Goal: Task Accomplishment & Management: Use online tool/utility

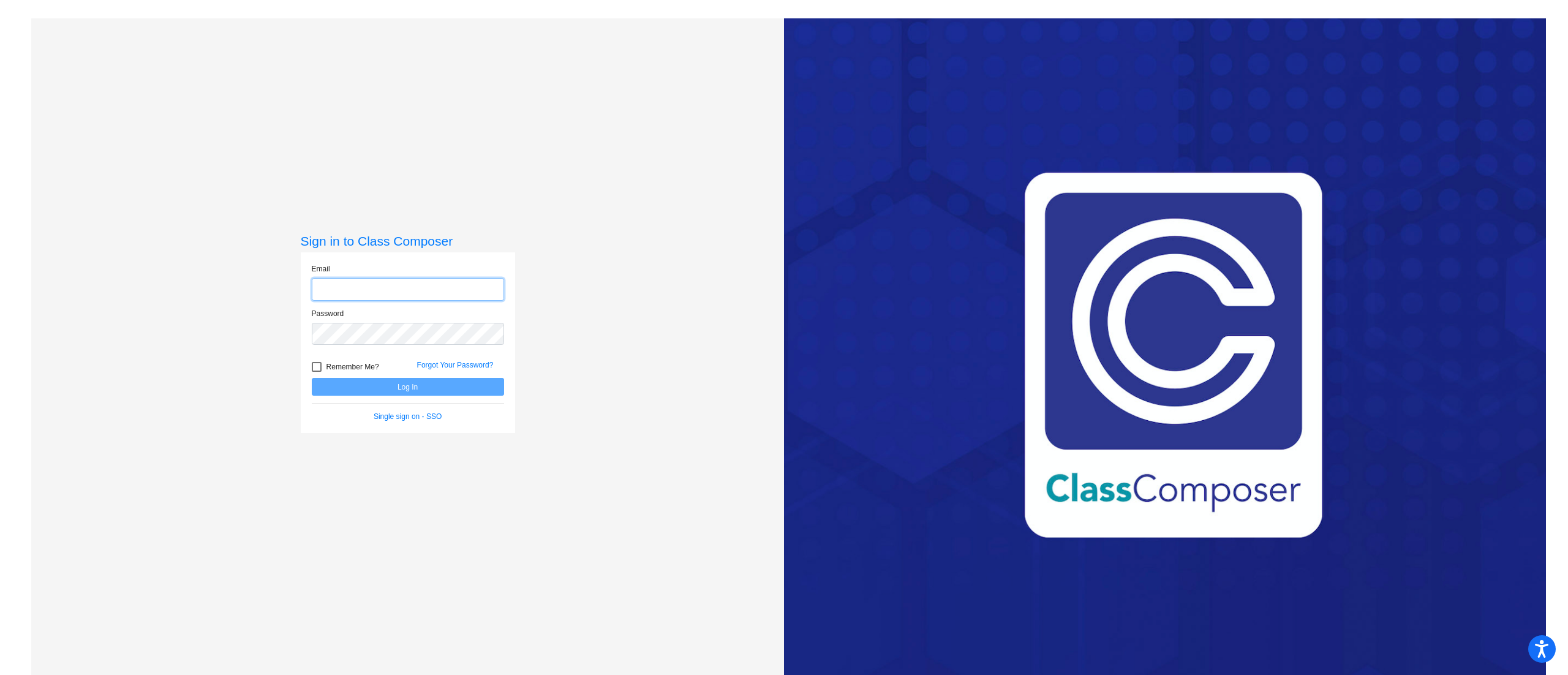
type input "[PERSON_NAME][EMAIL_ADDRESS][DOMAIN_NAME]"
click at [457, 391] on button "Log In" at bounding box center [408, 387] width 192 height 18
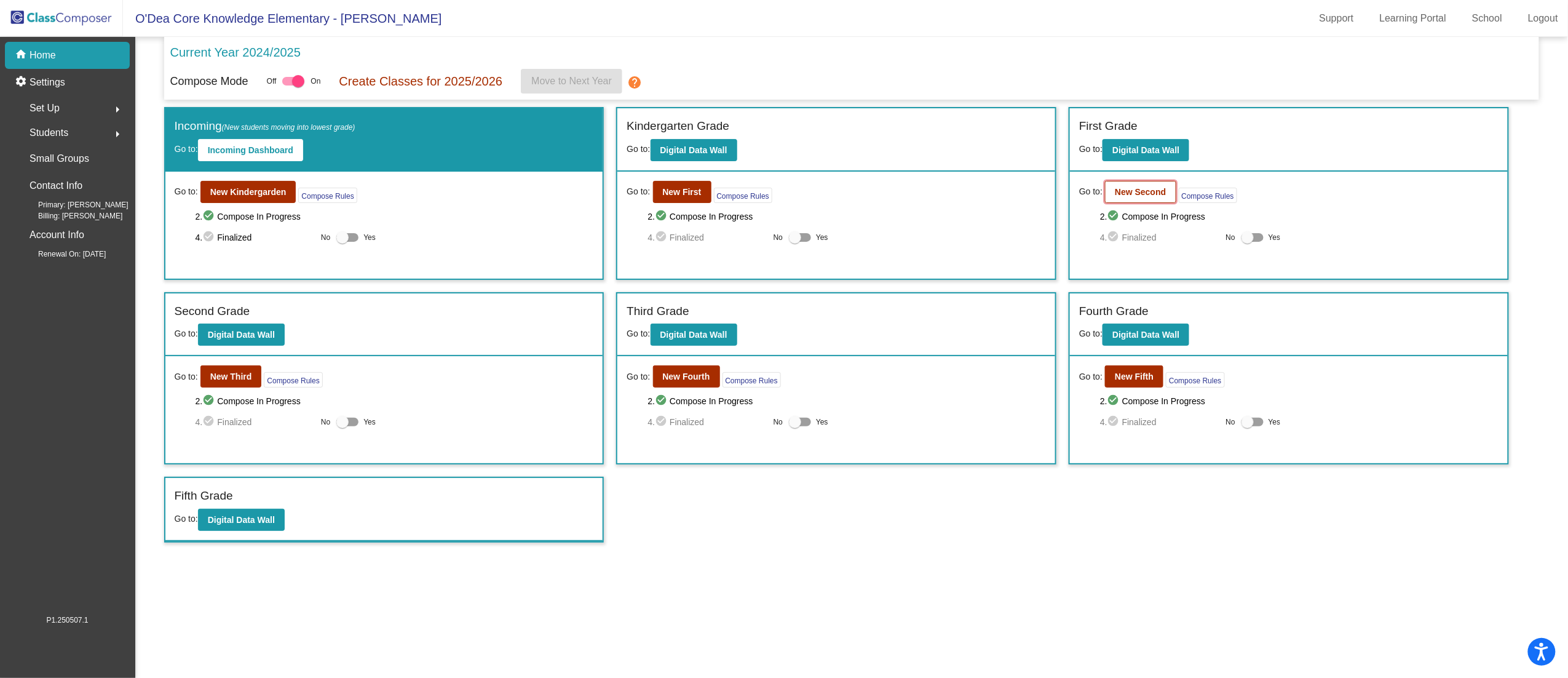
click at [1150, 192] on b "New Second" at bounding box center [1140, 192] width 51 height 10
click at [241, 376] on b "New Third" at bounding box center [231, 377] width 42 height 10
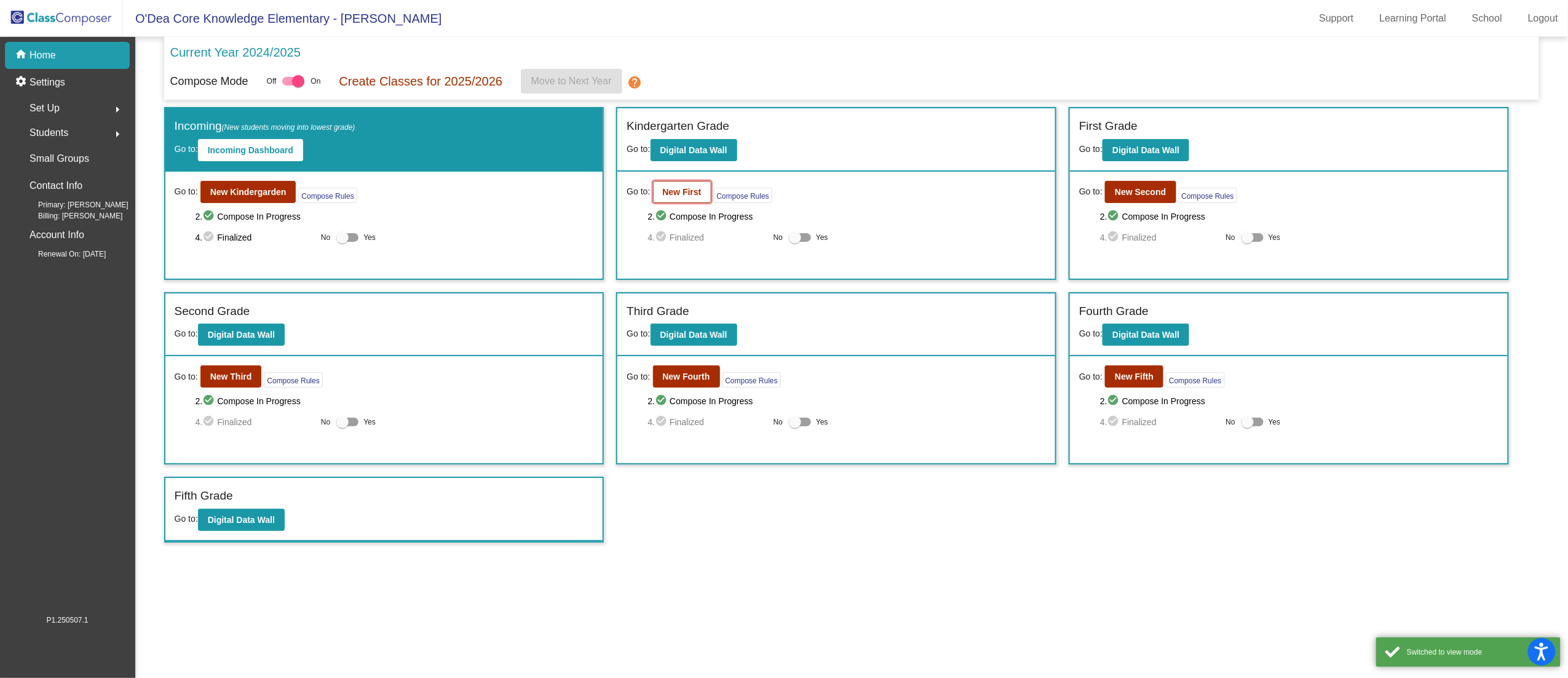
click at [656, 189] on button "New First" at bounding box center [682, 192] width 59 height 22
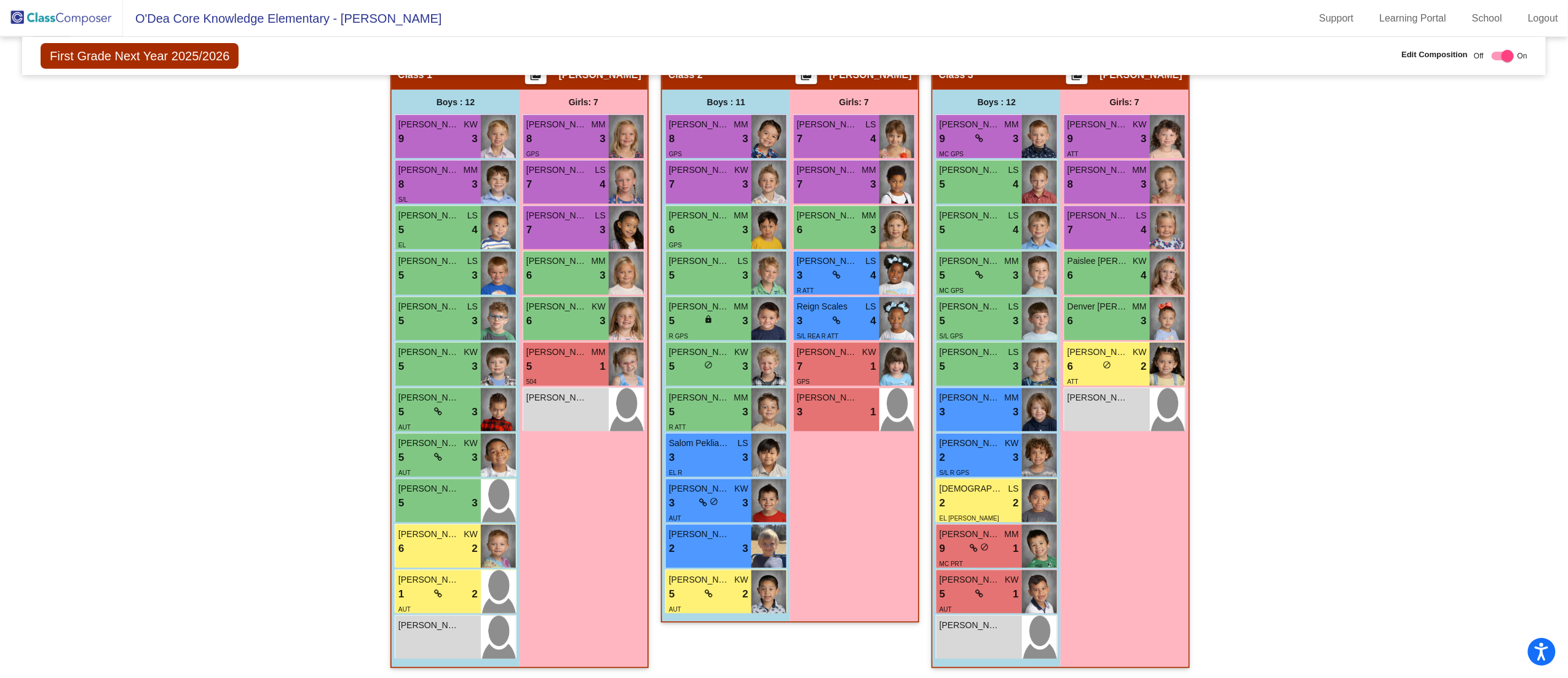
scroll to position [144, 0]
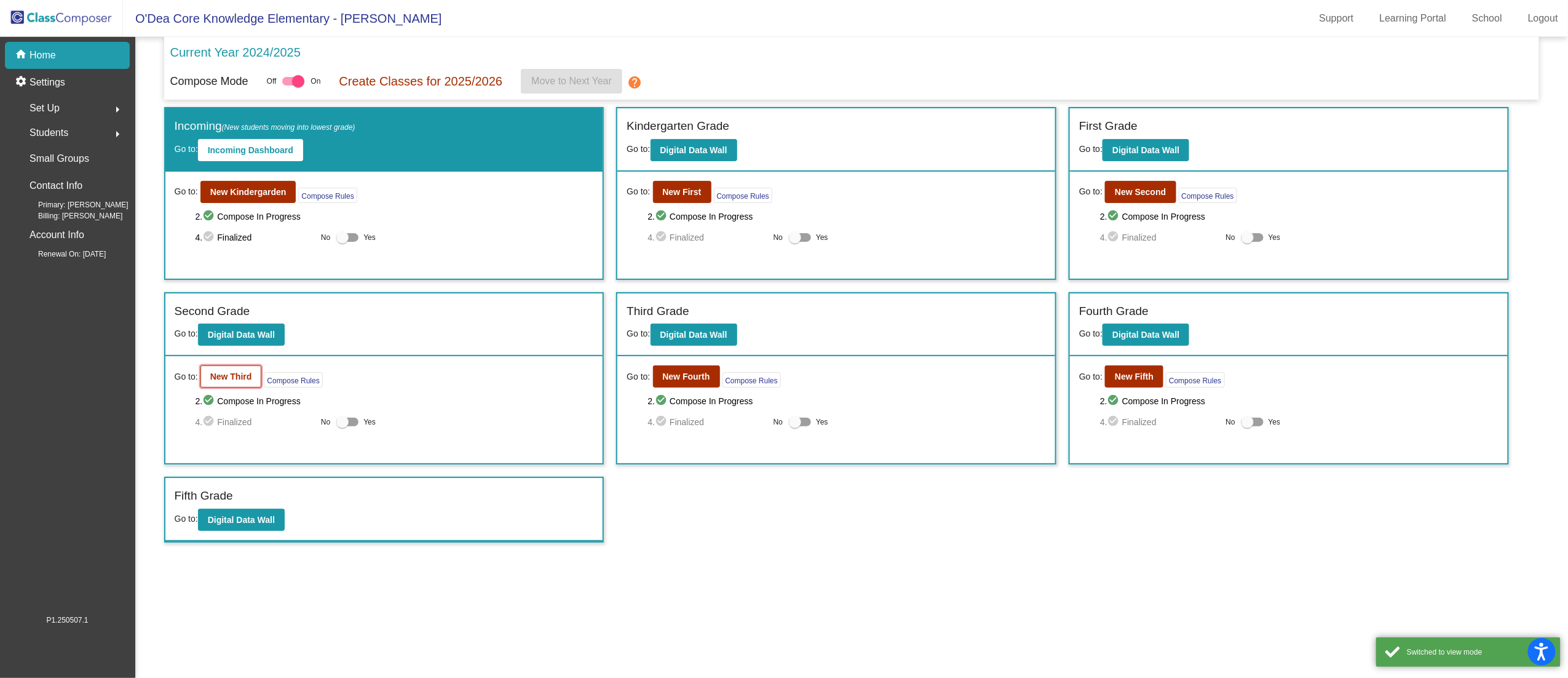
click at [234, 385] on button "New Third" at bounding box center [231, 376] width 61 height 22
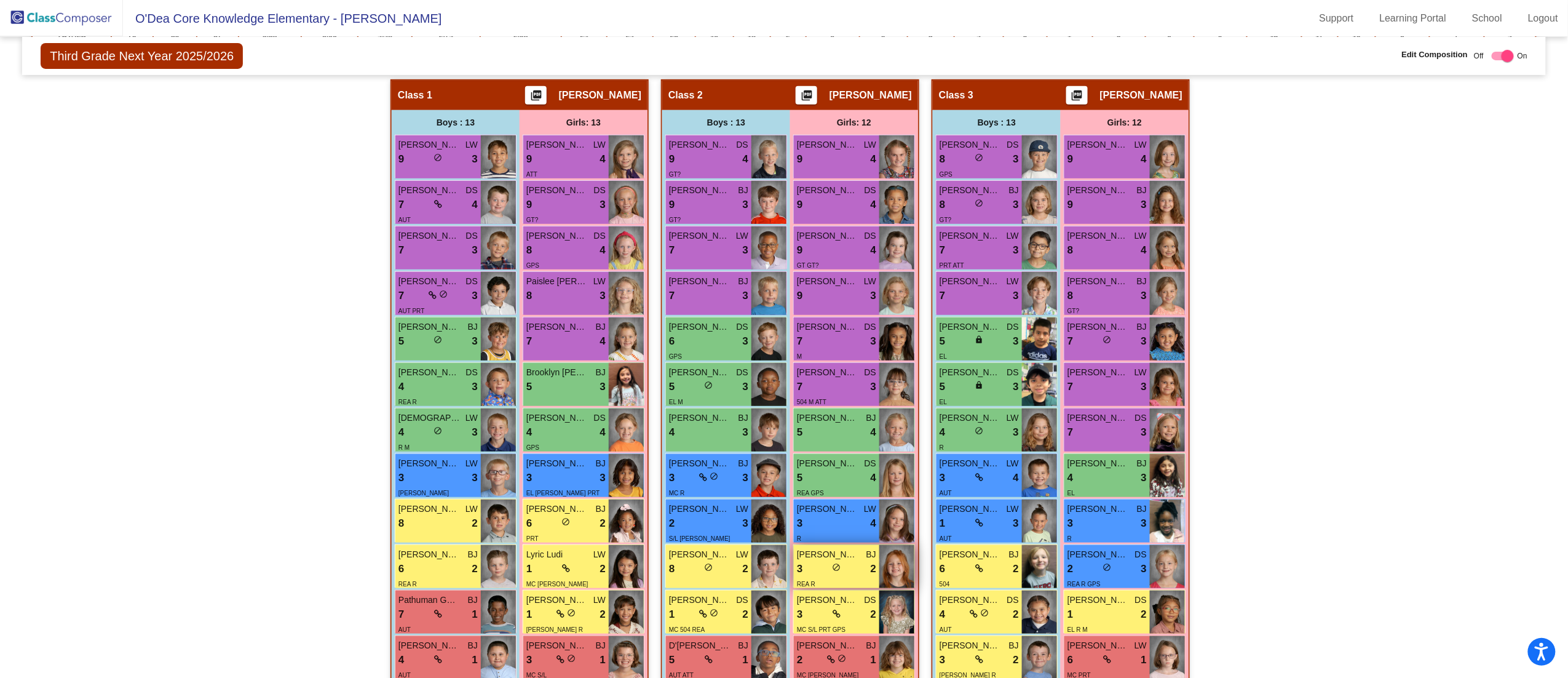
scroll to position [312, 0]
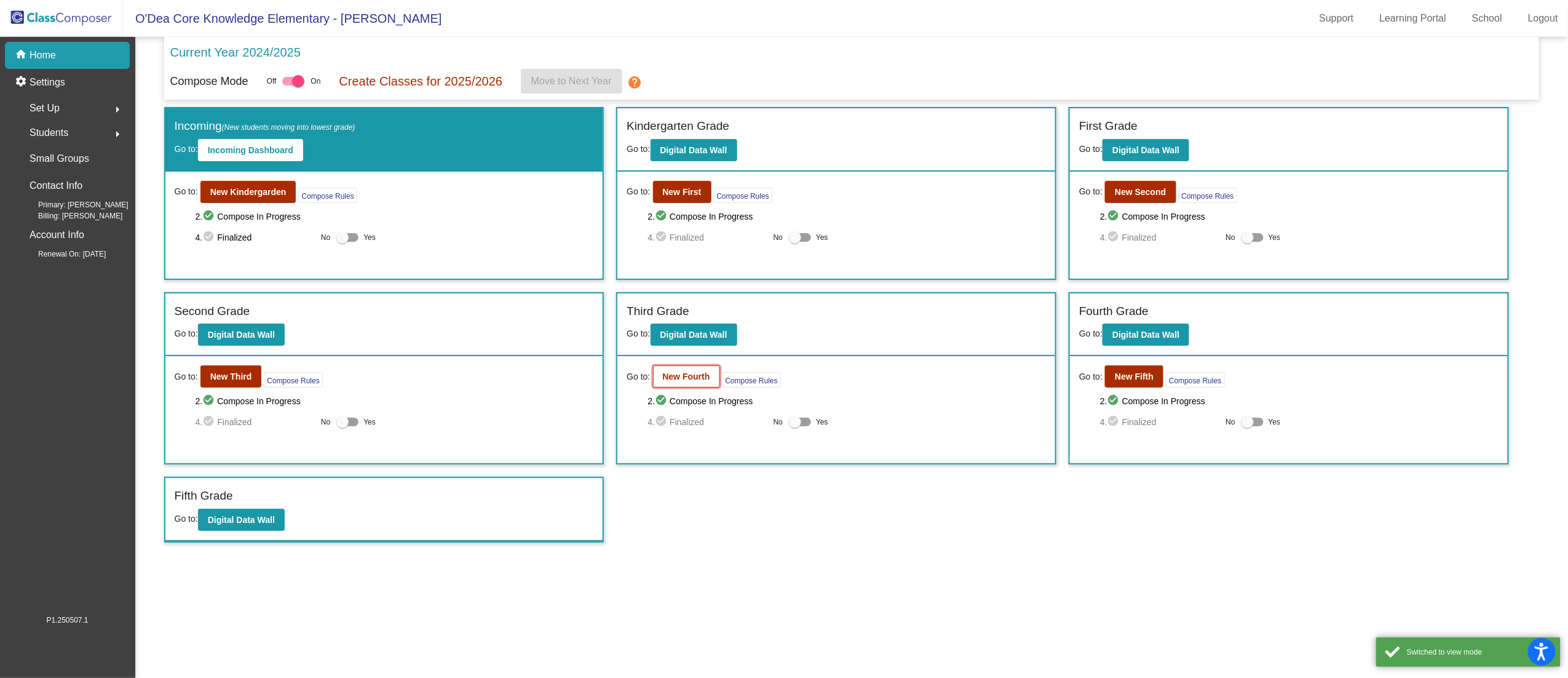
click at [700, 378] on b "New Fourth" at bounding box center [687, 377] width 47 height 10
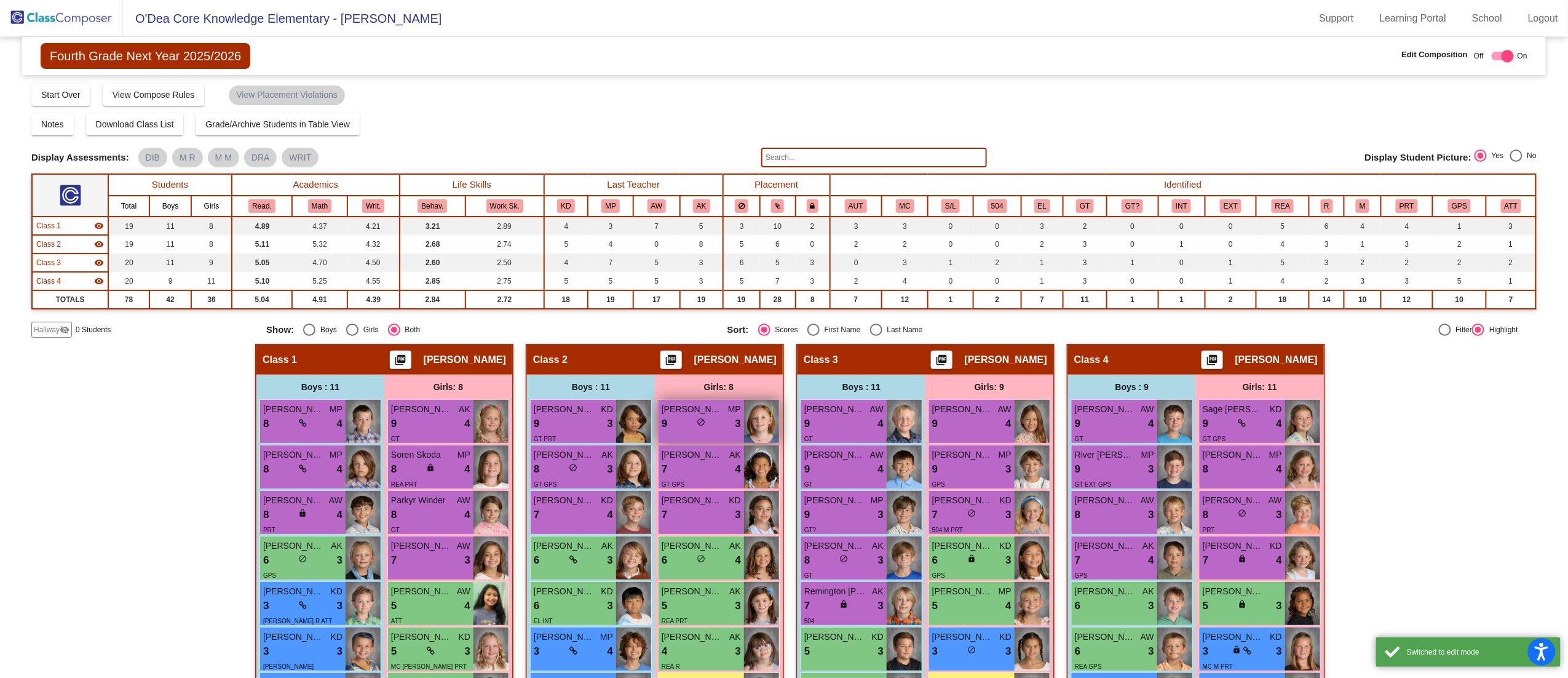
scroll to position [239, 0]
